Goal: Information Seeking & Learning: Learn about a topic

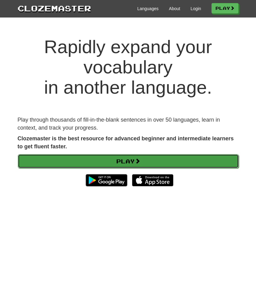
click at [78, 161] on link "Play" at bounding box center [128, 161] width 221 height 14
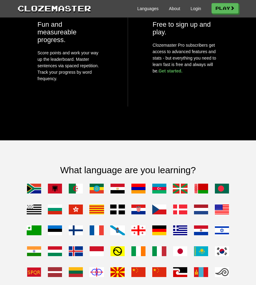
scroll to position [519, 0]
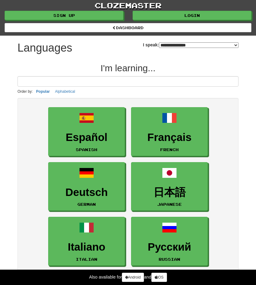
select select "*******"
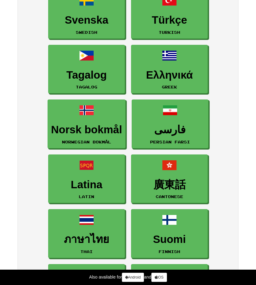
scroll to position [446, 0]
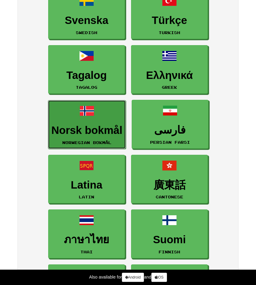
click at [84, 130] on h3 "Norsk bokmål" at bounding box center [86, 130] width 71 height 12
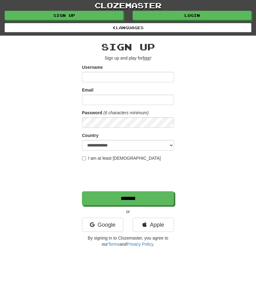
click at [116, 79] on input "Username" at bounding box center [128, 77] width 92 height 10
click at [157, 228] on link "Apple" at bounding box center [153, 225] width 41 height 14
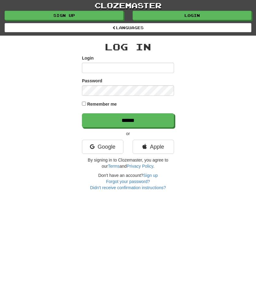
click at [118, 69] on input "Login" at bounding box center [128, 68] width 92 height 10
click at [156, 150] on link "Apple" at bounding box center [153, 147] width 41 height 14
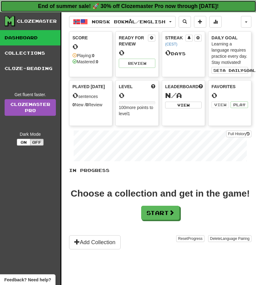
click at [145, 4] on strong "End of summer sale! 🚀 30% off Clozemaster Pro now through [DATE]!" at bounding box center [128, 6] width 181 height 6
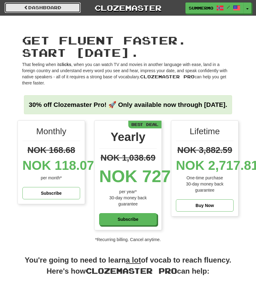
click at [54, 8] on link "Dashboard" at bounding box center [43, 7] width 76 height 10
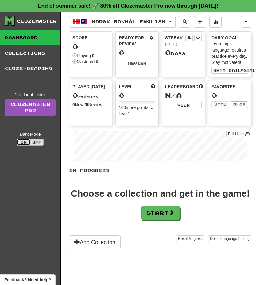
click at [22, 143] on button "On" at bounding box center [24, 142] width 14 height 7
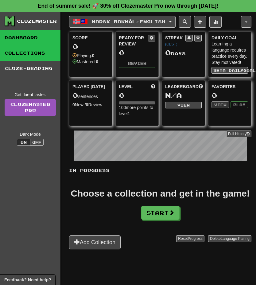
click at [34, 56] on link "Collections" at bounding box center [30, 52] width 61 height 15
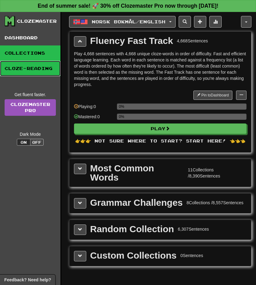
click at [36, 69] on link "Cloze-Reading" at bounding box center [30, 68] width 61 height 15
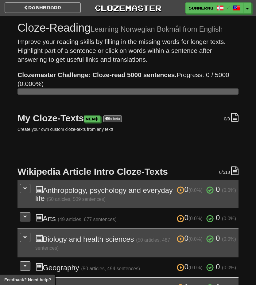
click at [38, 29] on h1 "Cloze-Reading Learning Norwegian Bokmål from English" at bounding box center [128, 28] width 221 height 12
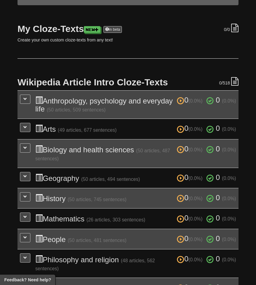
scroll to position [90, 0]
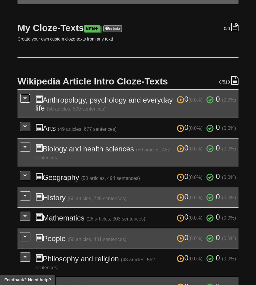
click at [21, 100] on button at bounding box center [25, 98] width 10 height 9
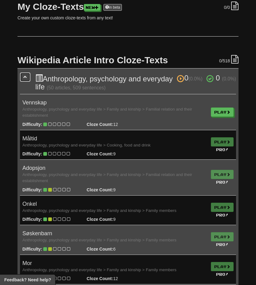
scroll to position [113, 0]
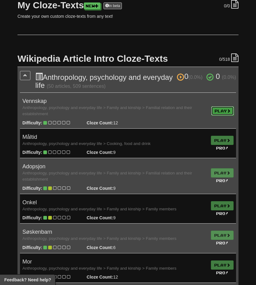
click at [219, 110] on link "Play" at bounding box center [222, 110] width 23 height 9
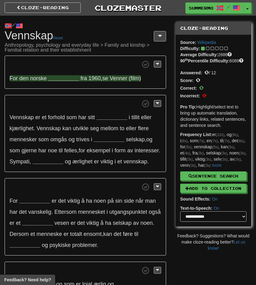
click at [57, 78] on strong "__________" at bounding box center [63, 78] width 31 height 6
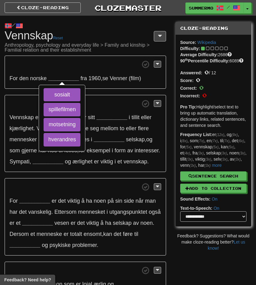
click at [123, 61] on span at bounding box center [86, 65] width 152 height 8
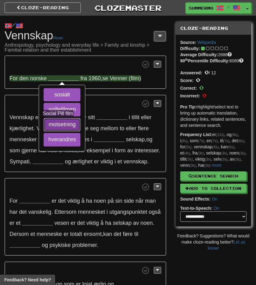
click at [61, 124] on button "motsetning" at bounding box center [62, 125] width 37 height 14
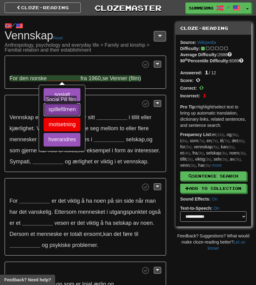
click at [64, 110] on button "spillefilmen" at bounding box center [62, 110] width 37 height 14
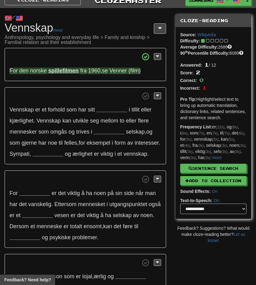
scroll to position [8, 0]
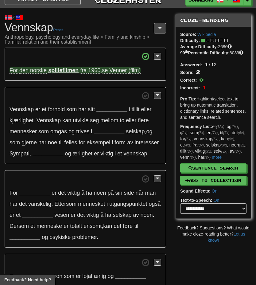
click at [114, 72] on span "Venner" at bounding box center [118, 70] width 18 height 6
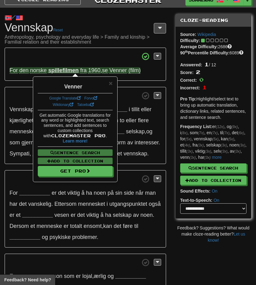
click at [38, 194] on p "For __________ er det viktig å ha noen på sin side når man har det vanskelig . …" at bounding box center [86, 208] width 162 height 77
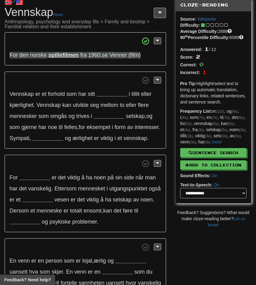
scroll to position [0, 0]
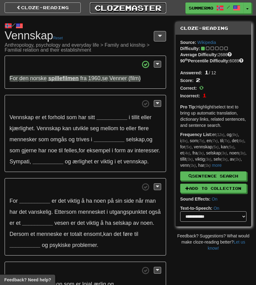
click at [127, 12] on link "Clozemaster" at bounding box center [128, 7] width 76 height 11
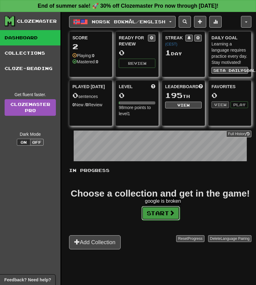
click at [166, 211] on button "Start" at bounding box center [161, 213] width 38 height 14
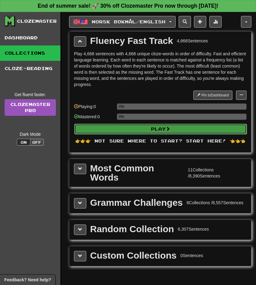
click at [172, 132] on button "Play" at bounding box center [160, 129] width 173 height 10
select select "**"
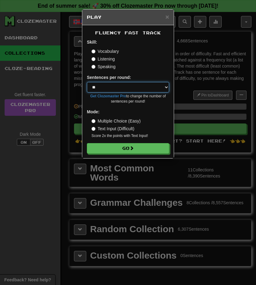
click at [150, 89] on select "* ** ** ** ** ** *** ********" at bounding box center [128, 87] width 82 height 10
click at [87, 82] on select "* ** ** ** ** ** *** ********" at bounding box center [128, 87] width 82 height 10
click at [128, 131] on label "Text Input (Difficult)" at bounding box center [113, 129] width 43 height 6
click at [126, 124] on label "Multiple Choice (Easy)" at bounding box center [116, 121] width 49 height 6
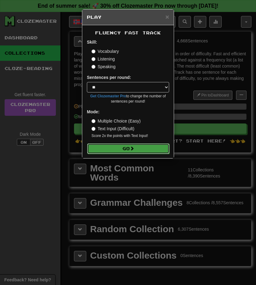
click at [132, 148] on span at bounding box center [132, 148] width 4 height 4
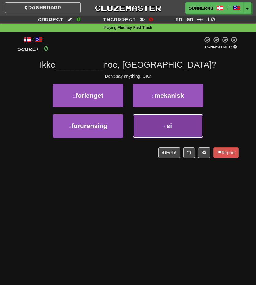
click at [170, 130] on button "4 . si" at bounding box center [168, 126] width 71 height 24
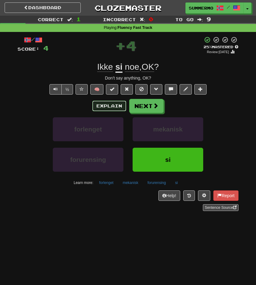
click at [112, 108] on button "Explain" at bounding box center [109, 106] width 34 height 10
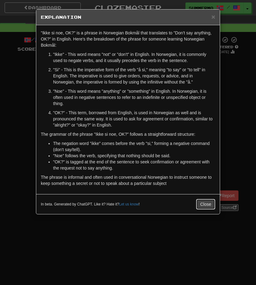
click at [203, 206] on button "Close" at bounding box center [205, 204] width 19 height 10
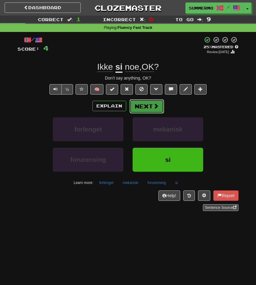
click at [155, 108] on span at bounding box center [156, 106] width 6 height 6
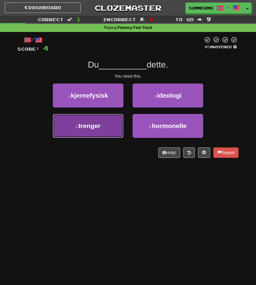
click at [110, 127] on button "3 . trenger" at bounding box center [88, 126] width 71 height 24
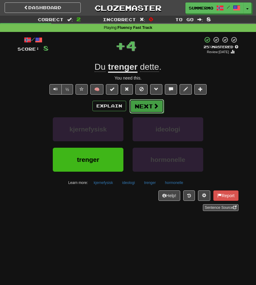
click at [151, 109] on button "Next" at bounding box center [147, 106] width 34 height 14
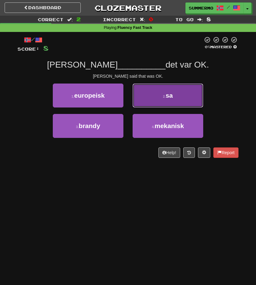
click at [158, 101] on button "2 . sa" at bounding box center [168, 96] width 71 height 24
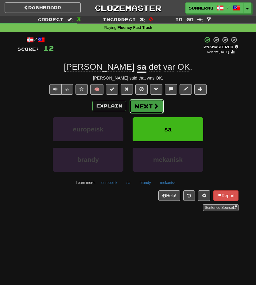
click at [150, 109] on button "Next" at bounding box center [147, 106] width 34 height 14
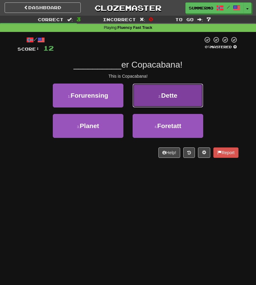
click at [173, 96] on span "Dette" at bounding box center [169, 95] width 16 height 7
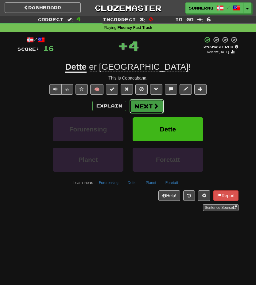
click at [159, 106] on button "Next" at bounding box center [147, 106] width 34 height 14
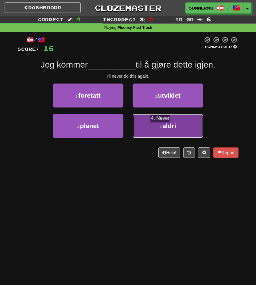
click at [163, 128] on span "aldri" at bounding box center [170, 125] width 14 height 7
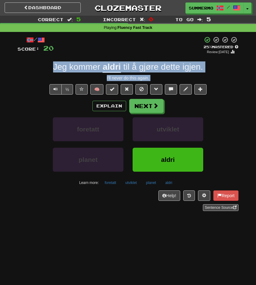
drag, startPoint x: 48, startPoint y: 67, endPoint x: 156, endPoint y: 81, distance: 109.4
click at [156, 81] on div "/ Score: 20 + 4 25 % Mastered Review: 2025-08-22 Jeg kommer aldri til å gjøre d…" at bounding box center [128, 123] width 221 height 175
copy div "Jeg kommer aldri til å gjøre dette igjen . I'll never do this again. ½ 🧠 Explai…"
click at [146, 108] on button "Next" at bounding box center [147, 106] width 34 height 14
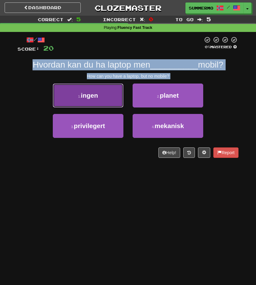
click at [102, 100] on button "1 . ingen" at bounding box center [88, 96] width 71 height 24
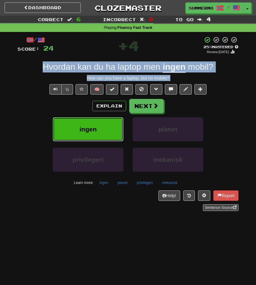
copy div "Jeg kommer aldri til å gjøre dette igjen . I'll never do this again. ½ 🧠 Explai…"
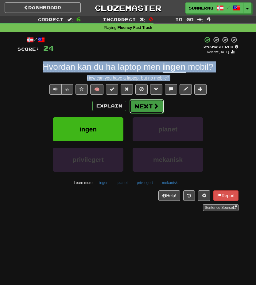
click at [147, 109] on button "Next" at bounding box center [147, 106] width 34 height 14
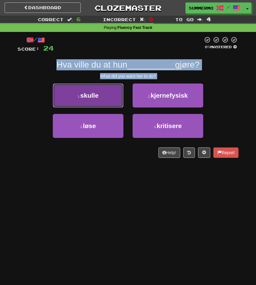
click at [101, 96] on button "1 . skulle" at bounding box center [88, 96] width 71 height 24
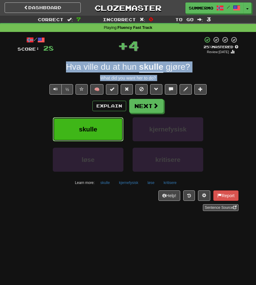
copy div "Jeg kommer aldri til å gjøre dette igjen . I'll never do this again. ½ 🧠 Explai…"
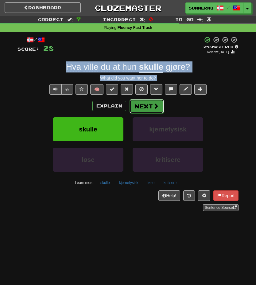
click at [150, 109] on button "Next" at bounding box center [147, 106] width 34 height 14
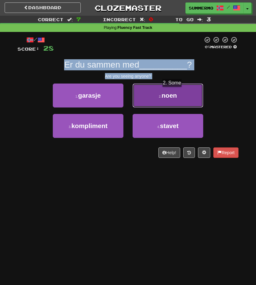
click at [175, 93] on span "noen" at bounding box center [169, 95] width 15 height 7
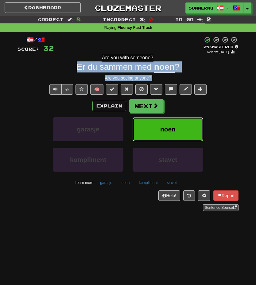
copy div "Jeg kommer aldri til å gjøre dette igjen . I'll never do this again. ½ 🧠 Explai…"
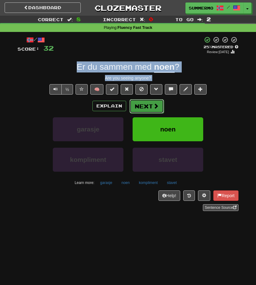
click at [151, 108] on button "Next" at bounding box center [147, 106] width 34 height 14
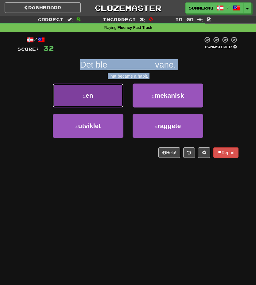
click at [100, 94] on button "1 . en" at bounding box center [88, 96] width 71 height 24
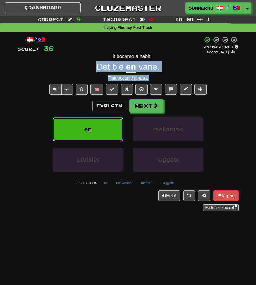
copy div "Jeg kommer aldri til å gjøre dette igjen . I'll never do this again. ½ 🧠 Explai…"
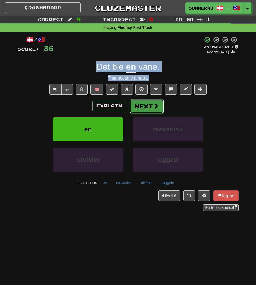
click at [155, 110] on button "Next" at bounding box center [147, 106] width 34 height 14
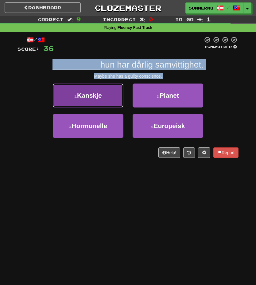
click at [95, 95] on span "Kanskje" at bounding box center [89, 95] width 25 height 7
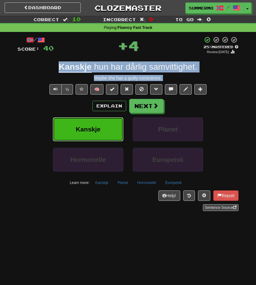
copy div "Jeg kommer aldri til å gjøre dette igjen . I'll never do this again. ½ 🧠 Explai…"
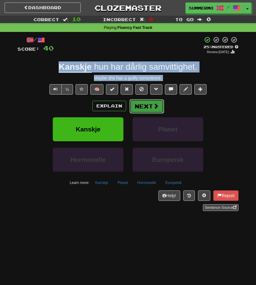
click at [151, 106] on button "Next" at bounding box center [147, 106] width 34 height 14
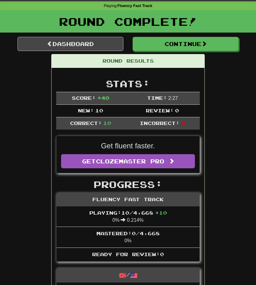
scroll to position [20, 0]
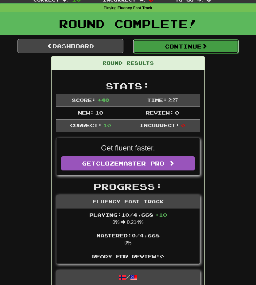
click at [183, 41] on button "Continue" at bounding box center [186, 46] width 106 height 14
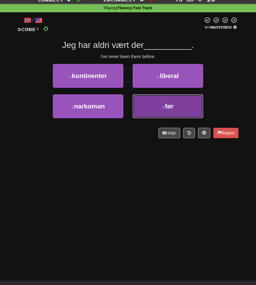
click at [170, 105] on span "før" at bounding box center [169, 106] width 9 height 7
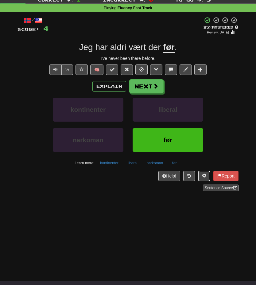
click at [203, 178] on span at bounding box center [204, 176] width 4 height 4
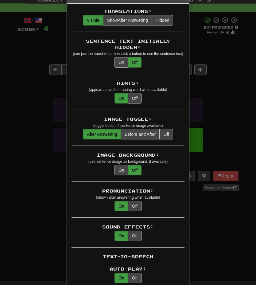
scroll to position [23, 0]
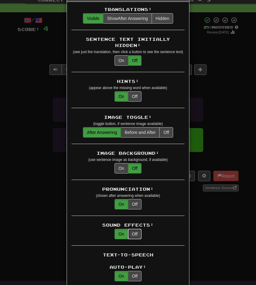
click at [137, 229] on button "Off" at bounding box center [135, 234] width 14 height 10
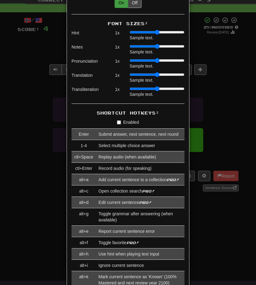
scroll to position [471, 0]
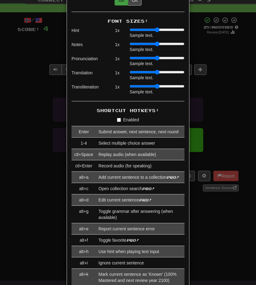
click at [229, 230] on div "× Game Settings Translations: Visible Show After Answering Hidden Sentence Text…" at bounding box center [128, 142] width 256 height 285
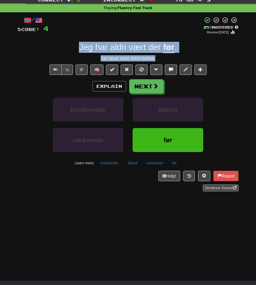
drag, startPoint x: 162, startPoint y: 61, endPoint x: 73, endPoint y: 43, distance: 90.6
click at [73, 43] on div "/ Score: 4 + 4 25 % Mastered Review: 2025-08-22 Jeg har aldri vært der før . I'…" at bounding box center [128, 104] width 221 height 175
copy div "Jeg har aldri vært der før . I've never been there before."
click at [57, 69] on span "Text-to-speech controls" at bounding box center [55, 69] width 4 height 4
click at [153, 89] on span at bounding box center [156, 87] width 6 height 6
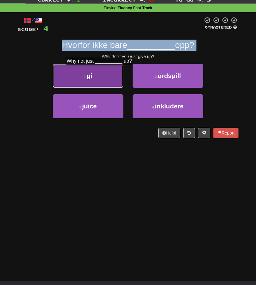
click at [102, 71] on button "1 . gi" at bounding box center [88, 76] width 71 height 24
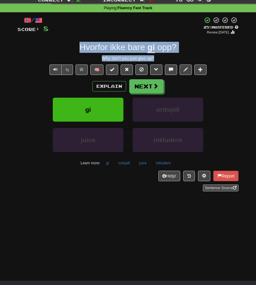
drag, startPoint x: 156, startPoint y: 60, endPoint x: 75, endPoint y: 48, distance: 81.9
click at [75, 48] on div "/ Score: 8 + 4 25 % Mastered Review: 2025-08-22 Hvorfor ikke bare gi opp ? Why …" at bounding box center [128, 104] width 221 height 175
copy div "Hvorfor ikke bare gi opp ? Why don't you just give up?"
click at [154, 90] on button "Next" at bounding box center [147, 87] width 34 height 14
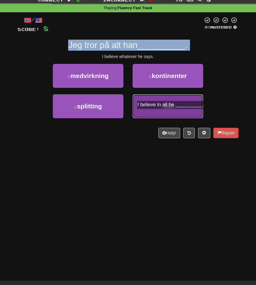
click at [173, 115] on button "4 . sier" at bounding box center [168, 106] width 71 height 24
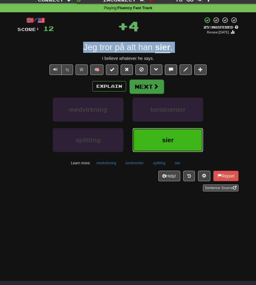
copy div "Hvorfor ikke bare gi opp ?"
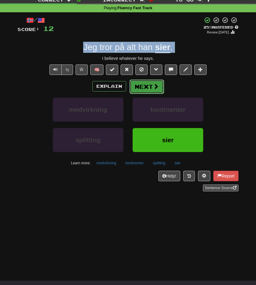
click at [143, 86] on button "Next" at bounding box center [147, 87] width 34 height 14
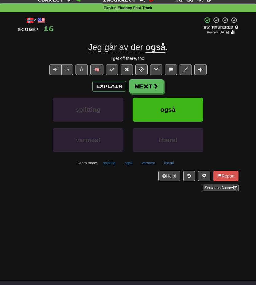
click at [158, 56] on div "I get off there, too." at bounding box center [128, 58] width 221 height 6
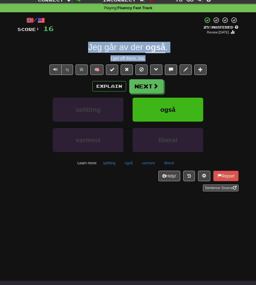
drag, startPoint x: 155, startPoint y: 57, endPoint x: 88, endPoint y: 46, distance: 67.5
click at [88, 46] on div "/ Score: 16 + 4 25 % Mastered Review: 2025-08-22 Jeg går av der også . I get of…" at bounding box center [128, 104] width 221 height 175
copy div "Jeg går av der også . I get off there, too."
click at [146, 86] on button "Next" at bounding box center [147, 87] width 34 height 14
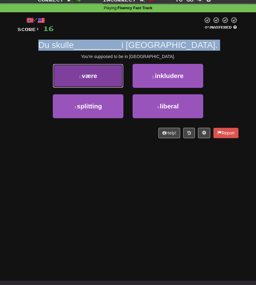
click at [106, 71] on button "1 . være" at bounding box center [88, 76] width 71 height 24
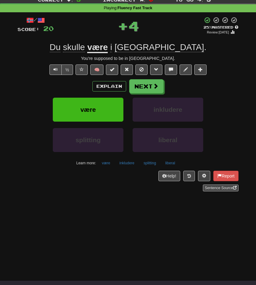
click at [164, 60] on div "You're supposed to be in Boston." at bounding box center [128, 58] width 221 height 6
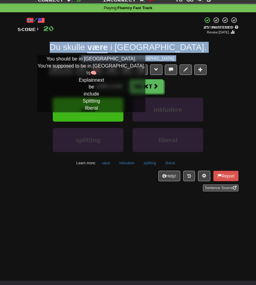
drag, startPoint x: 164, startPoint y: 60, endPoint x: 77, endPoint y: 49, distance: 87.7
click at [77, 49] on div "/ Score: 20 + 4 25 % Mastered Review: 2025-08-22 Du skulle være i Boston . You'…" at bounding box center [128, 104] width 221 height 175
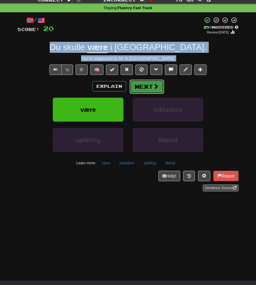
click at [145, 87] on button "Next" at bounding box center [147, 87] width 34 height 14
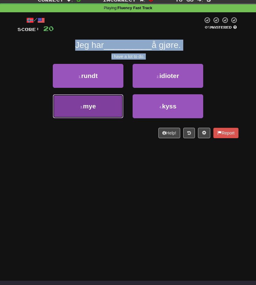
click at [99, 104] on button "3 . mye" at bounding box center [88, 106] width 71 height 24
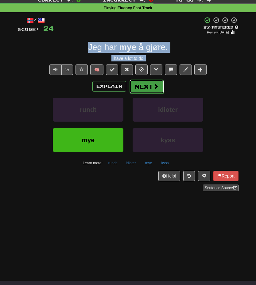
click at [153, 87] on span at bounding box center [156, 87] width 6 height 6
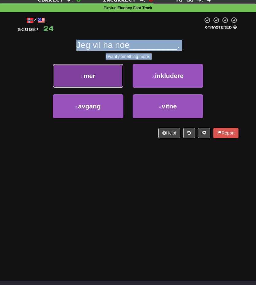
click at [100, 70] on button "1 . mer" at bounding box center [88, 76] width 71 height 24
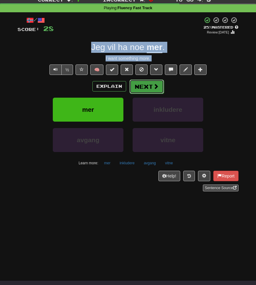
click at [151, 87] on button "Next" at bounding box center [147, 87] width 34 height 14
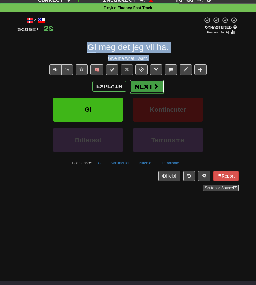
click at [149, 88] on button "Next" at bounding box center [147, 87] width 34 height 14
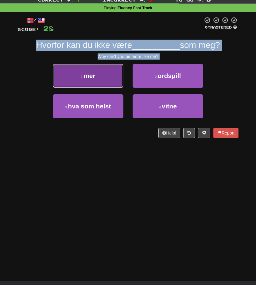
click at [99, 78] on button "1 . mer" at bounding box center [88, 76] width 71 height 24
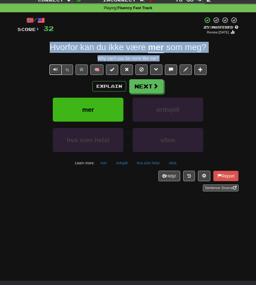
click at [56, 71] on span "Text-to-speech controls" at bounding box center [55, 69] width 4 height 4
click at [154, 92] on button "Next" at bounding box center [147, 87] width 34 height 14
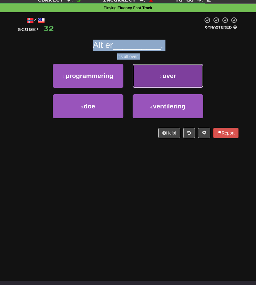
click at [172, 77] on span "over" at bounding box center [170, 75] width 14 height 7
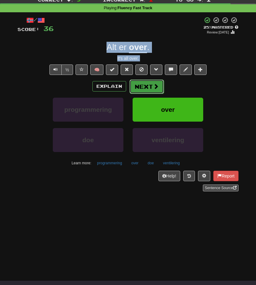
click at [149, 88] on button "Next" at bounding box center [147, 87] width 34 height 14
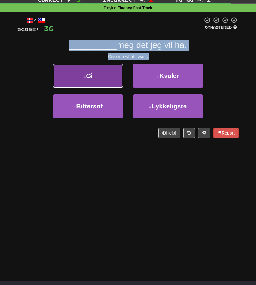
click at [107, 74] on button "1 . Gi" at bounding box center [88, 76] width 71 height 24
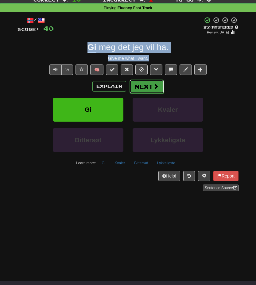
click at [153, 89] on span at bounding box center [156, 87] width 6 height 6
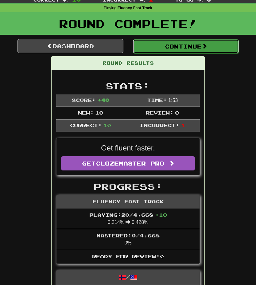
click at [201, 44] on button "Continue" at bounding box center [186, 46] width 106 height 14
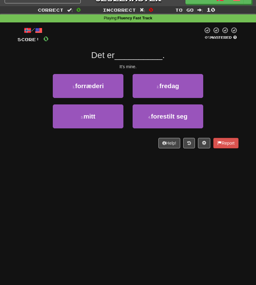
scroll to position [9, 0]
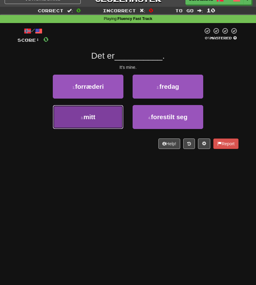
click at [102, 123] on button "3 . mitt" at bounding box center [88, 117] width 71 height 24
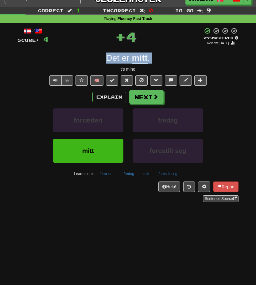
drag, startPoint x: 144, startPoint y: 65, endPoint x: 105, endPoint y: 56, distance: 40.0
click at [105, 56] on div "/ Score: 4 + 4 25 % Mastered Review: 2025-08-22 Det er mitt . It's mine. ½ 🧠 Ex…" at bounding box center [128, 114] width 221 height 175
click at [136, 67] on div "It's mine." at bounding box center [128, 69] width 221 height 6
drag, startPoint x: 138, startPoint y: 69, endPoint x: 105, endPoint y: 61, distance: 33.8
click at [105, 61] on div "/ Score: 4 + 4 25 % Mastered Review: 2025-08-22 Det er mitt . It's mine. ½ 🧠 Ex…" at bounding box center [128, 114] width 221 height 175
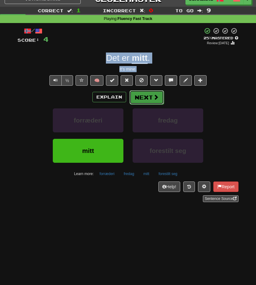
click at [148, 99] on button "Next" at bounding box center [147, 97] width 34 height 14
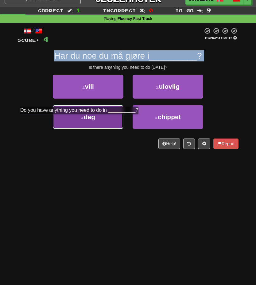
click at [82, 120] on button "3 . dag" at bounding box center [88, 117] width 71 height 24
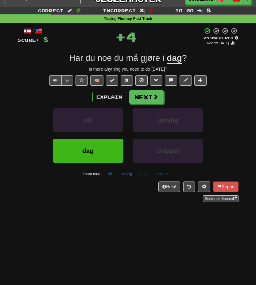
click at [170, 70] on div "Is there anything you need to do today?" at bounding box center [128, 69] width 221 height 6
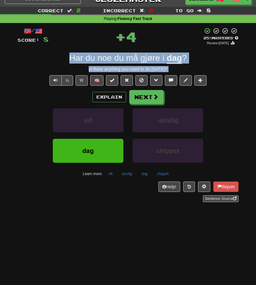
drag, startPoint x: 170, startPoint y: 70, endPoint x: 64, endPoint y: 55, distance: 107.0
click at [64, 55] on div "/ Score: 8 + 4 25 % Mastered Review: 2025-08-22 Har du noe du må gjøre i dag ? …" at bounding box center [128, 114] width 221 height 175
click at [155, 100] on span at bounding box center [156, 97] width 6 height 6
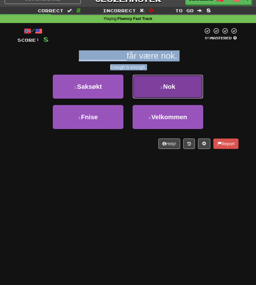
click at [161, 93] on button "2 . Nok" at bounding box center [168, 87] width 71 height 24
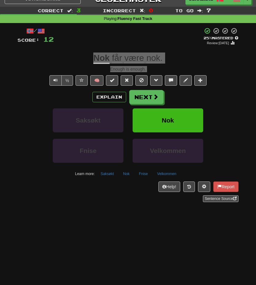
scroll to position [0, 0]
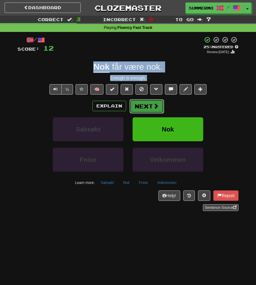
click at [147, 107] on button "Next" at bounding box center [147, 106] width 34 height 14
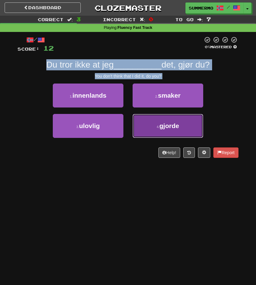
click at [172, 129] on span "gjorde" at bounding box center [169, 125] width 20 height 7
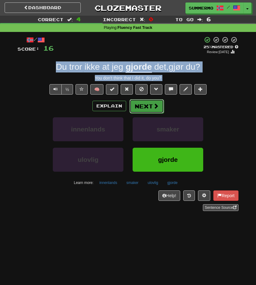
click at [147, 106] on button "Next" at bounding box center [147, 106] width 34 height 14
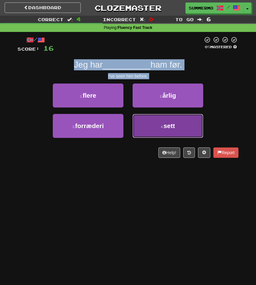
click at [166, 126] on span "sett" at bounding box center [169, 125] width 11 height 7
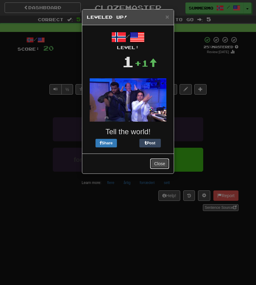
click at [161, 167] on button "Close" at bounding box center [159, 164] width 19 height 10
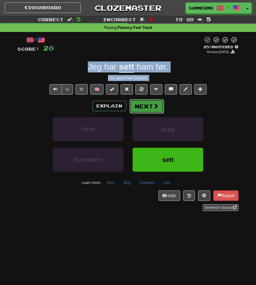
click at [153, 109] on span at bounding box center [156, 106] width 6 height 6
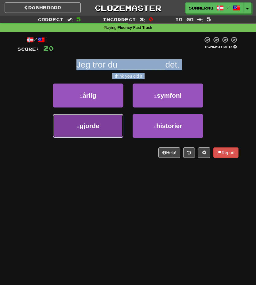
click at [97, 127] on span "gjorde" at bounding box center [90, 125] width 20 height 7
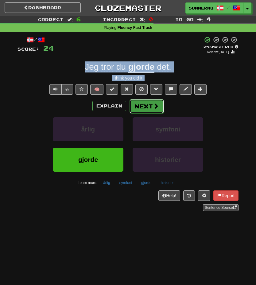
click at [148, 106] on button "Next" at bounding box center [147, 106] width 34 height 14
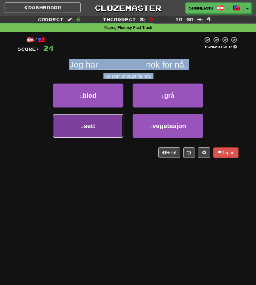
click at [84, 127] on span "sett" at bounding box center [89, 125] width 11 height 7
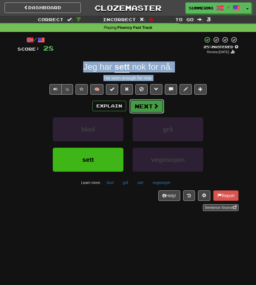
click at [153, 108] on span at bounding box center [156, 106] width 6 height 6
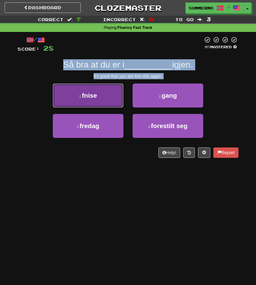
click at [99, 97] on button "1 . fnise" at bounding box center [88, 96] width 71 height 24
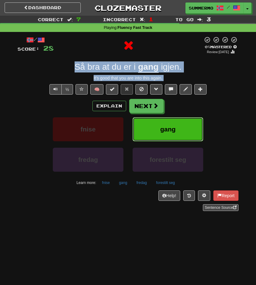
click at [164, 131] on span "gang" at bounding box center [167, 129] width 15 height 7
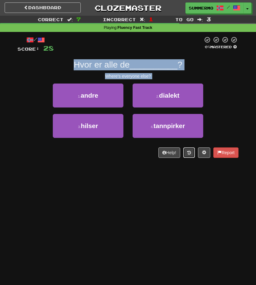
click at [187, 155] on button at bounding box center [189, 152] width 12 height 10
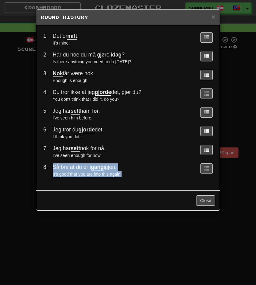
drag, startPoint x: 132, startPoint y: 175, endPoint x: 53, endPoint y: 169, distance: 78.6
click at [53, 169] on td "Så bra at du er i gang igjen. It's good that you are into this again." at bounding box center [122, 170] width 145 height 19
click at [204, 202] on button "Close" at bounding box center [205, 200] width 19 height 10
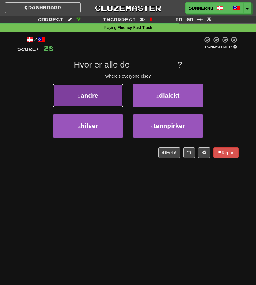
click at [111, 98] on button "1 . andre" at bounding box center [88, 96] width 71 height 24
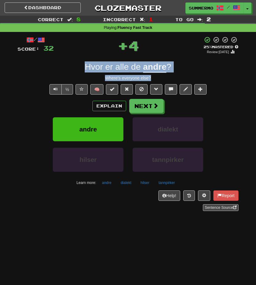
drag, startPoint x: 156, startPoint y: 79, endPoint x: 78, endPoint y: 69, distance: 78.4
click at [78, 69] on div "/ Score: 32 + 4 25 % Mastered Review: 2025-08-22 Hvor er alle de andre ? Where'…" at bounding box center [128, 123] width 221 height 175
click at [149, 108] on button "Next" at bounding box center [147, 106] width 34 height 14
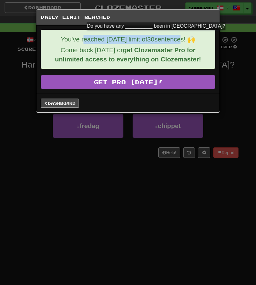
drag, startPoint x: 81, startPoint y: 39, endPoint x: 182, endPoint y: 39, distance: 101.1
click at [182, 39] on p "You've reached today's limit of 30 sentences! 🙌" at bounding box center [128, 39] width 165 height 9
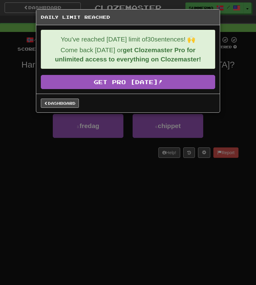
click at [193, 45] on div "You've reached today's limit of 30 sentences! 🙌 Come back tomorrow or get Cloze…" at bounding box center [128, 49] width 175 height 39
click at [134, 168] on div "Daily Limit Reached You've reached today's limit of 30 sentences! 🙌 Come back t…" at bounding box center [128, 142] width 256 height 285
click at [65, 105] on link "Dashboard" at bounding box center [60, 103] width 38 height 9
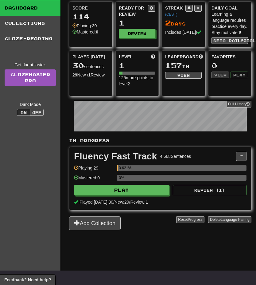
scroll to position [31, 0]
